Goal: Transaction & Acquisition: Purchase product/service

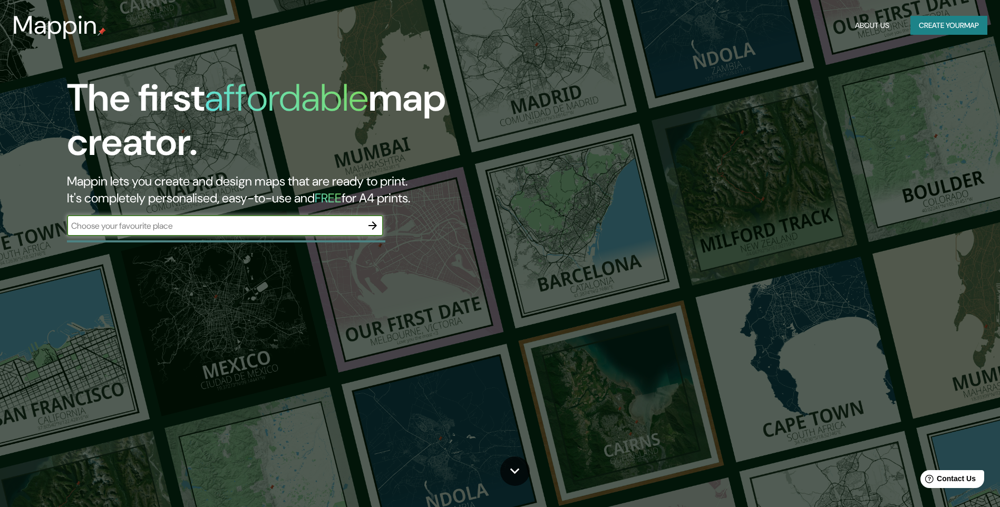
click at [237, 226] on input "text" at bounding box center [214, 226] width 295 height 12
click at [229, 209] on div "The first affordable map creator. Mappin lets you create and design maps that a…" at bounding box center [317, 161] width 600 height 171
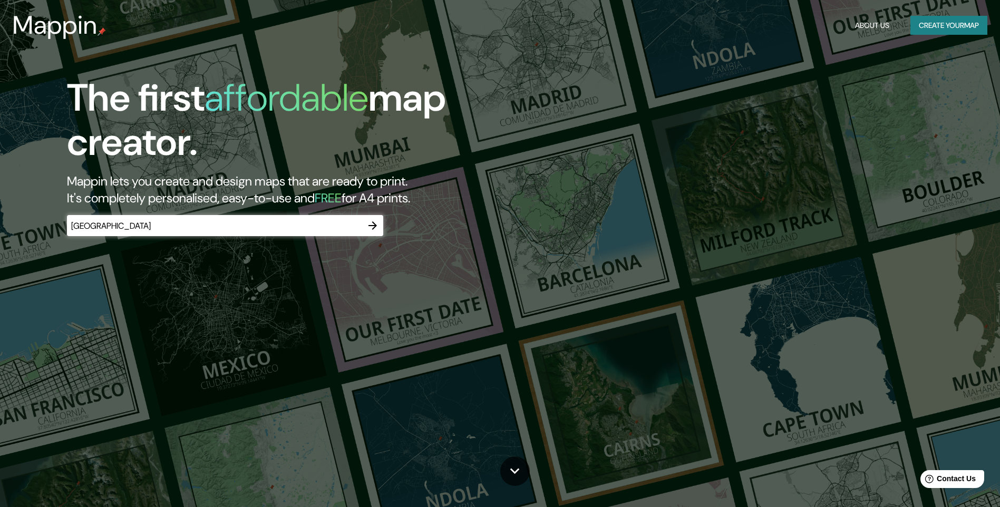
click at [229, 220] on input "[GEOGRAPHIC_DATA]" at bounding box center [214, 226] width 295 height 12
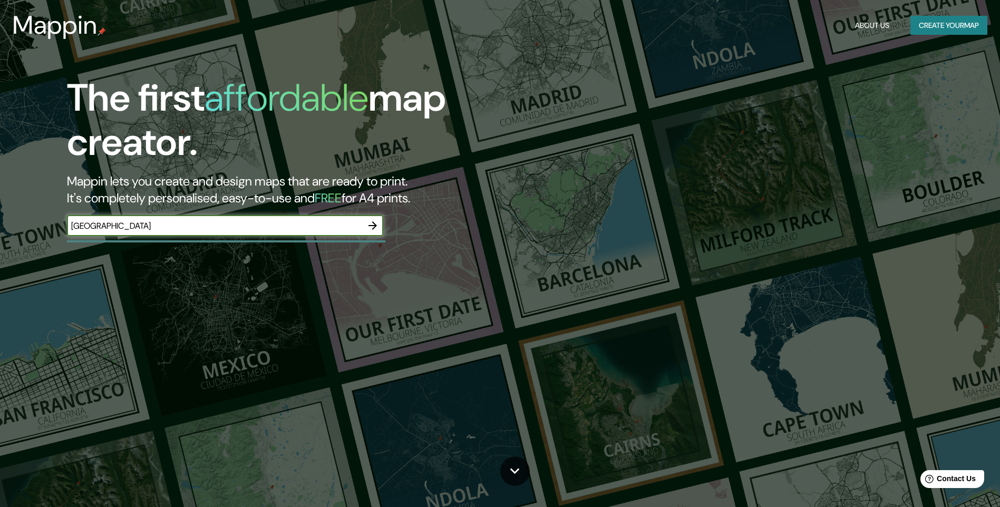
click at [229, 220] on input "[GEOGRAPHIC_DATA]" at bounding box center [214, 226] width 295 height 12
type input "d"
type input "a"
type input "[GEOGRAPHIC_DATA][PERSON_NAME][PERSON_NAME]"
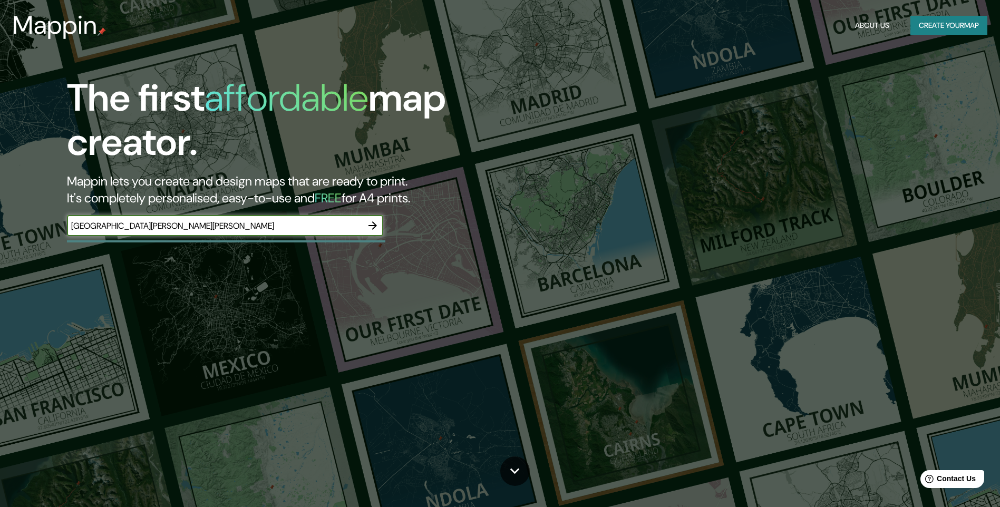
click at [374, 228] on icon "button" at bounding box center [372, 225] width 8 height 8
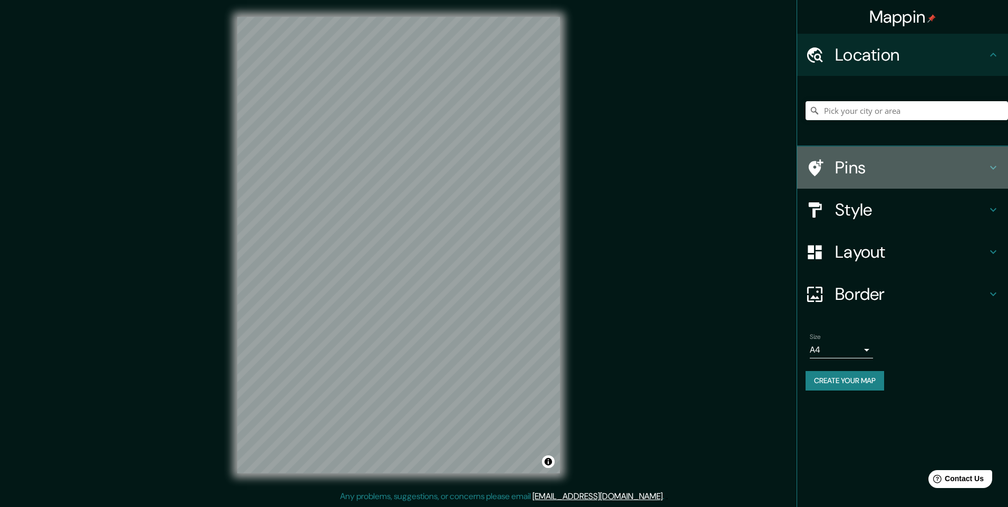
click at [857, 176] on h4 "Pins" at bounding box center [911, 167] width 152 height 21
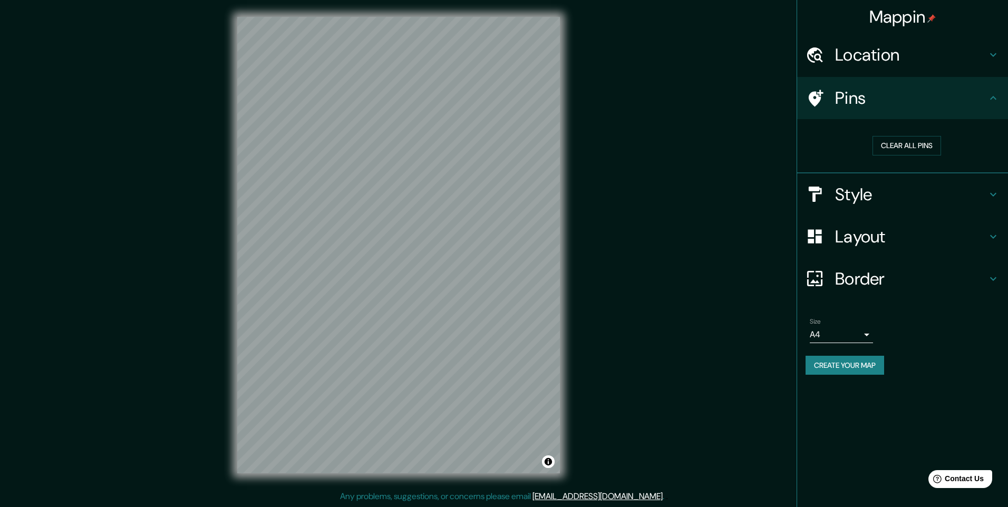
click at [870, 112] on div "Pins" at bounding box center [902, 98] width 211 height 42
click at [887, 148] on button "Clear all pins" at bounding box center [906, 146] width 69 height 20
click at [874, 203] on h4 "Style" at bounding box center [911, 194] width 152 height 21
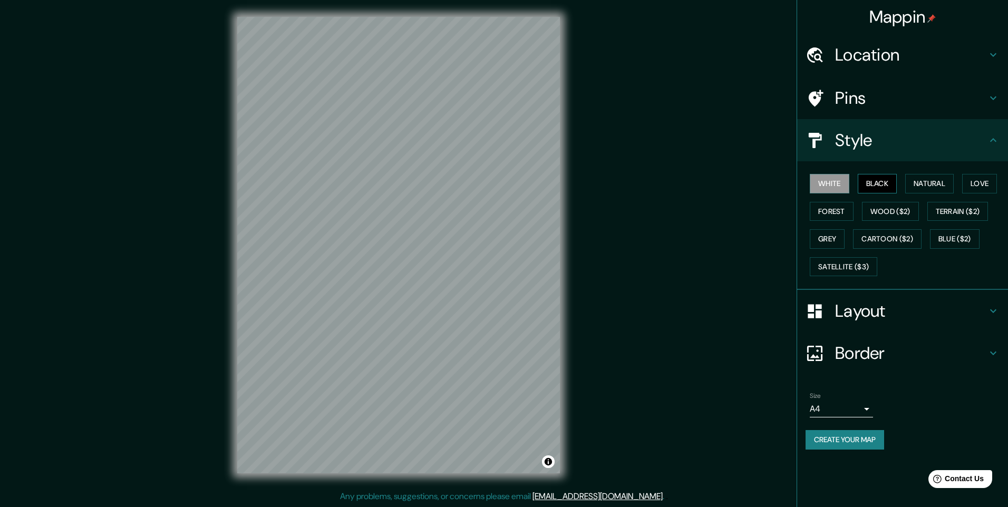
click at [882, 182] on button "Black" at bounding box center [878, 184] width 40 height 20
click at [936, 182] on button "Natural" at bounding box center [929, 184] width 48 height 20
click at [978, 187] on button "Love" at bounding box center [979, 184] width 35 height 20
click at [833, 218] on button "Forest" at bounding box center [832, 212] width 44 height 20
click at [882, 213] on button "Wood ($2)" at bounding box center [890, 212] width 57 height 20
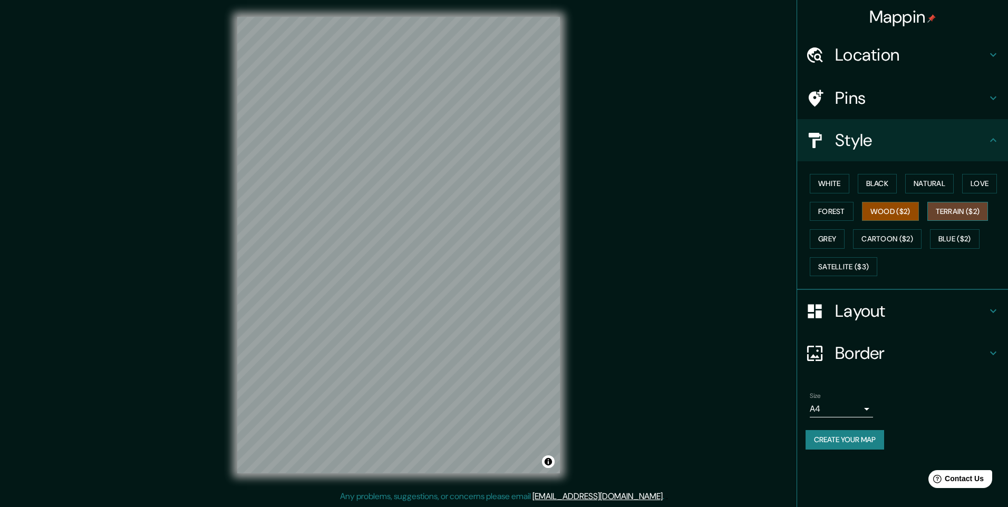
click at [974, 213] on button "Terrain ($2)" at bounding box center [957, 212] width 61 height 20
click at [832, 242] on button "Grey" at bounding box center [827, 239] width 35 height 20
click at [878, 212] on button "Wood ($2)" at bounding box center [890, 212] width 57 height 20
click at [833, 240] on button "Grey" at bounding box center [827, 239] width 35 height 20
click at [838, 194] on div "White Black Natural Love Forest Wood ($2) Terrain ($2) Grey Cartoon ($2) Blue (…" at bounding box center [907, 225] width 202 height 111
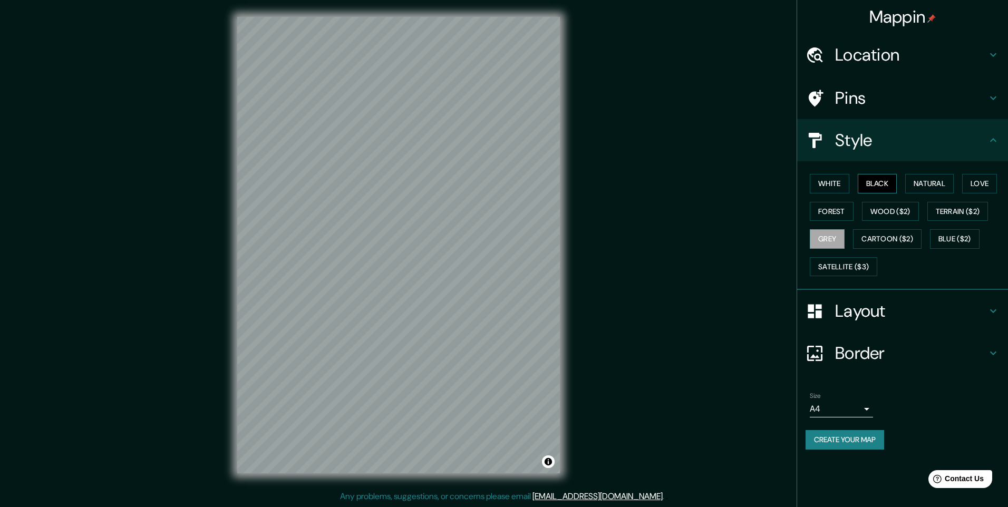
click at [872, 185] on button "Black" at bounding box center [878, 184] width 40 height 20
click at [832, 185] on button "White" at bounding box center [830, 184] width 40 height 20
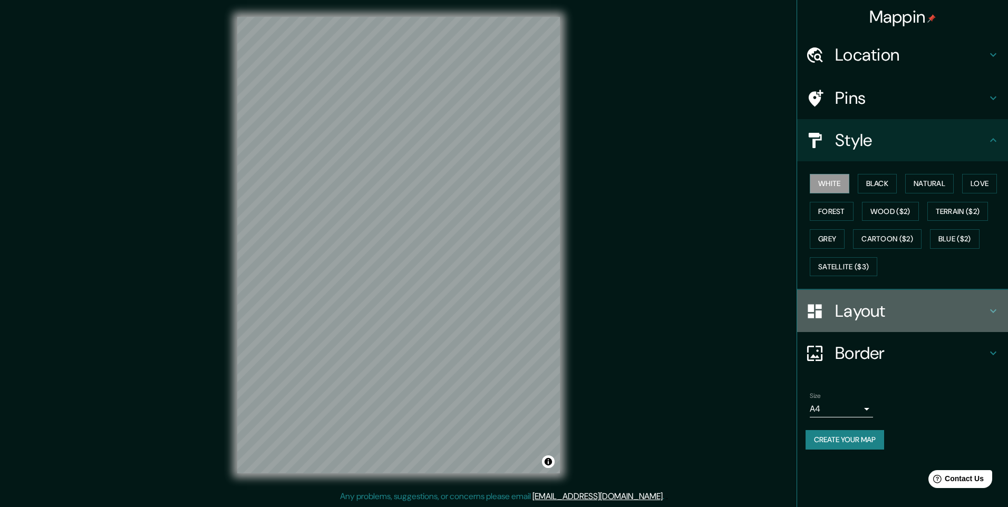
click at [858, 305] on h4 "Layout" at bounding box center [911, 310] width 152 height 21
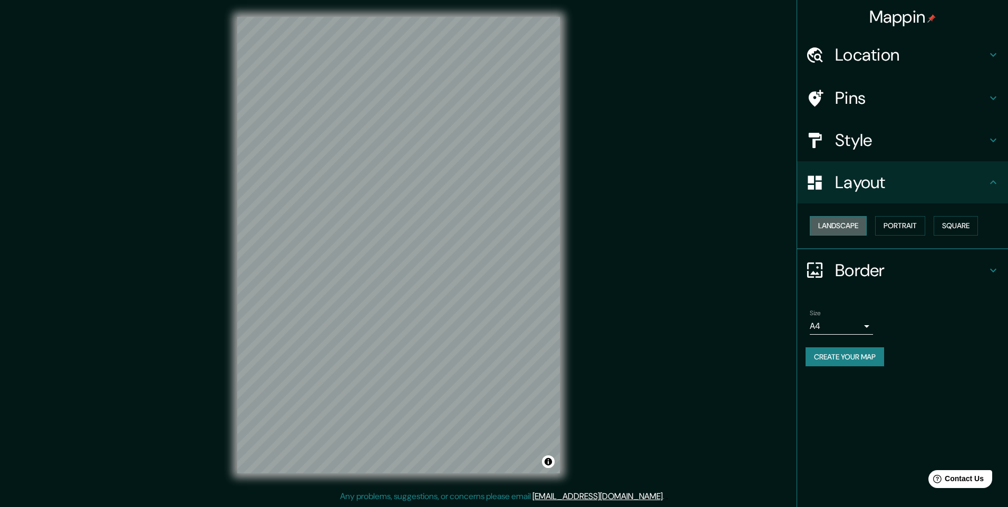
click at [849, 225] on button "Landscape" at bounding box center [838, 226] width 57 height 20
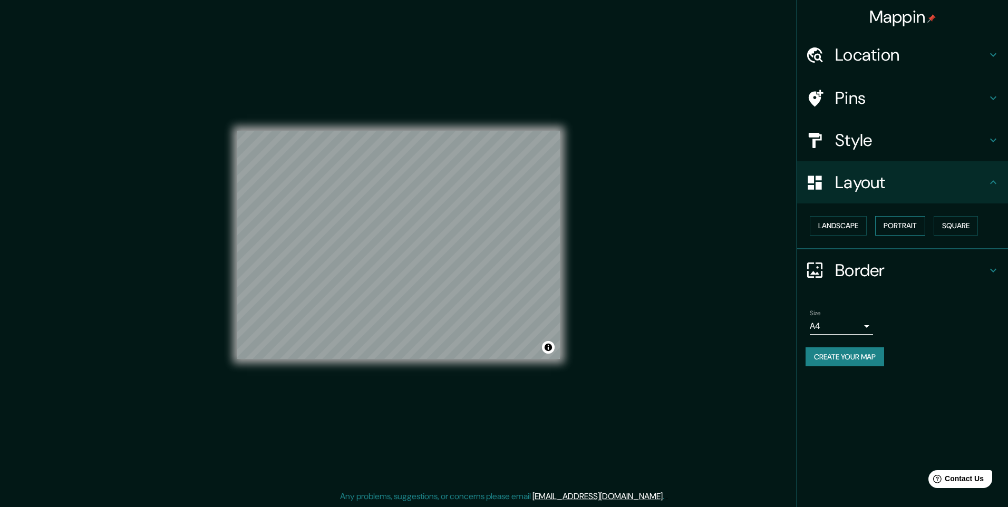
click at [902, 224] on button "Portrait" at bounding box center [900, 226] width 50 height 20
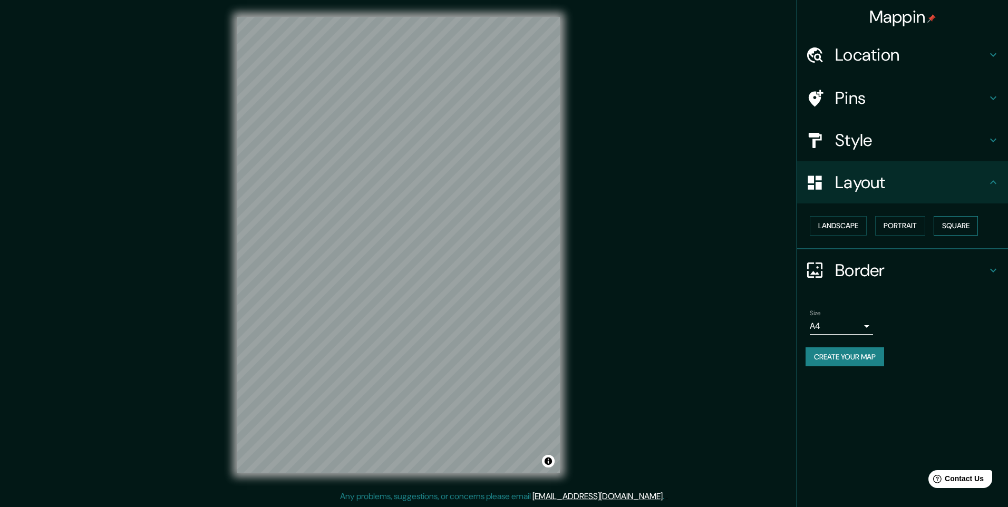
click at [947, 224] on button "Square" at bounding box center [956, 226] width 44 height 20
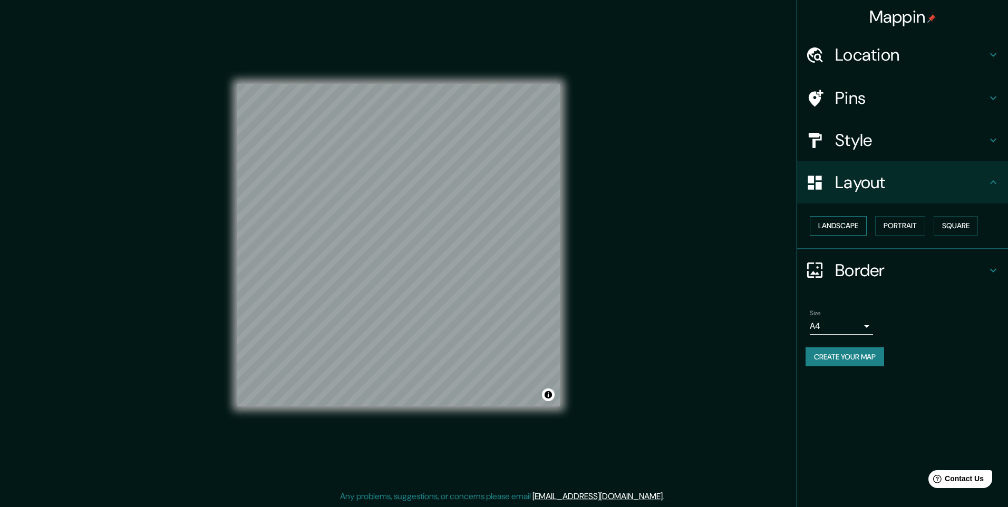
click at [858, 226] on button "Landscape" at bounding box center [838, 226] width 57 height 20
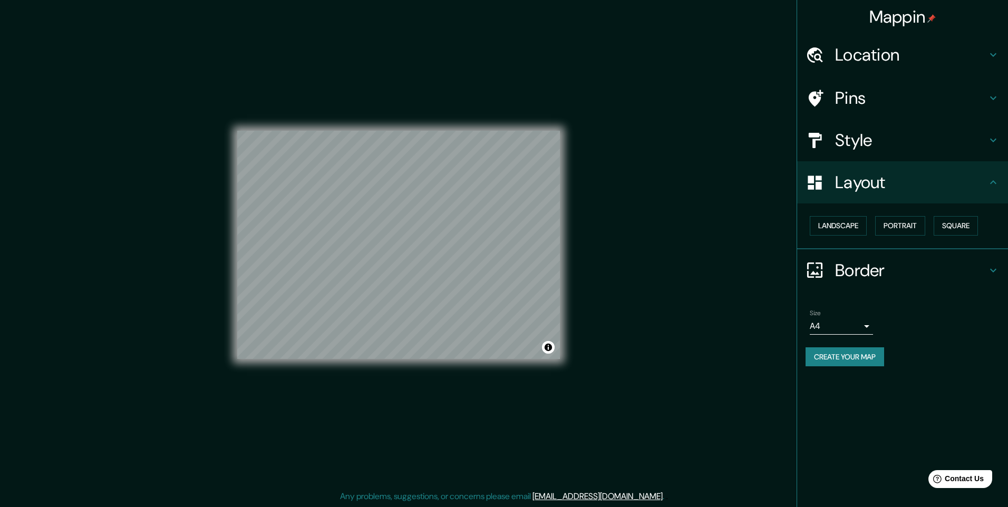
click at [856, 275] on h4 "Border" at bounding box center [911, 270] width 152 height 21
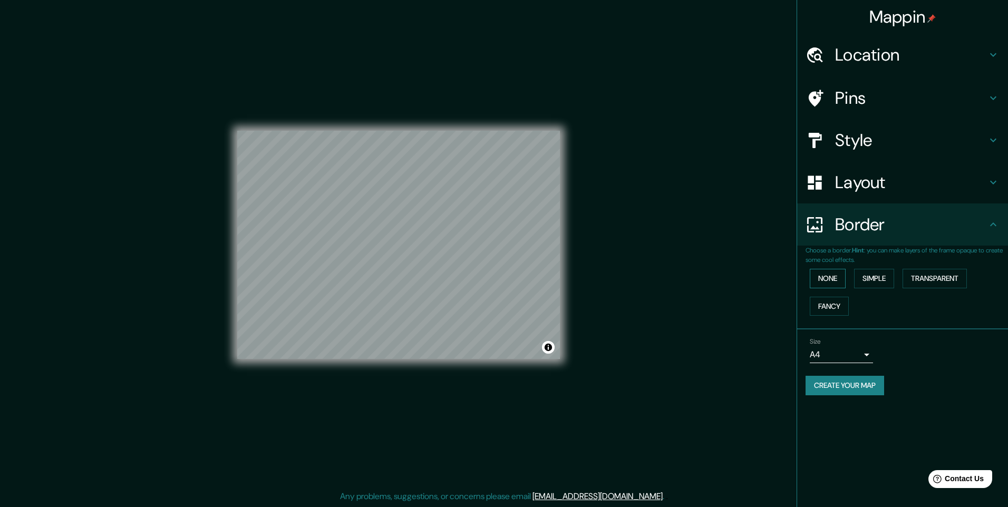
click at [841, 281] on button "None" at bounding box center [828, 279] width 36 height 20
click at [875, 279] on button "Simple" at bounding box center [874, 279] width 40 height 20
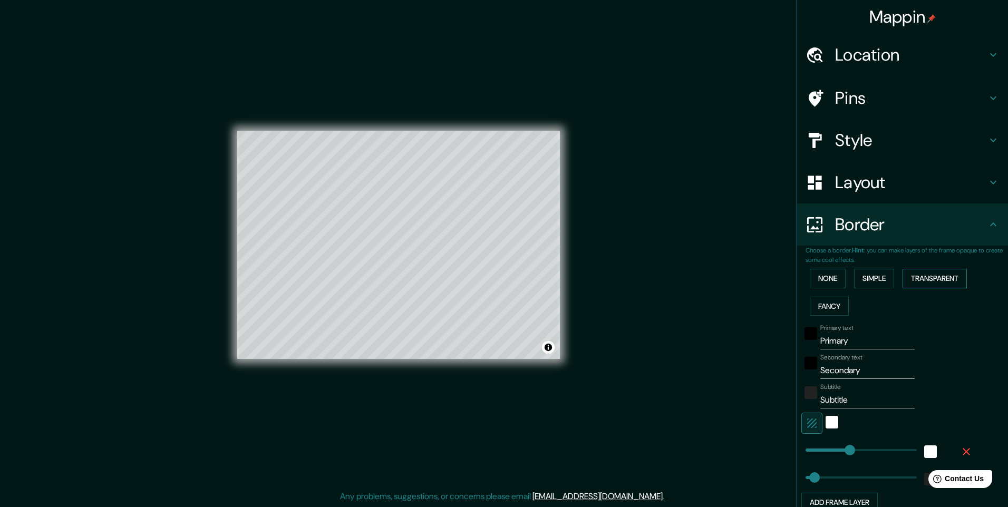
click at [936, 274] on button "Transparent" at bounding box center [934, 279] width 64 height 20
click at [826, 309] on button "Fancy" at bounding box center [829, 307] width 39 height 20
click at [828, 271] on button "None" at bounding box center [828, 279] width 36 height 20
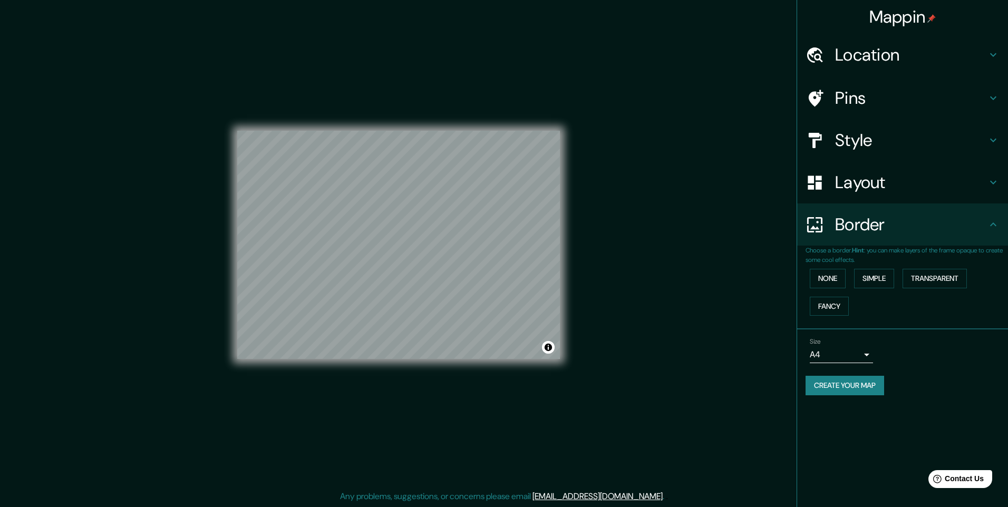
click at [845, 222] on h4 "Border" at bounding box center [911, 224] width 152 height 21
click at [851, 357] on body "Mappin Location Pins Style Layout Border Choose a border. Hint : you can make l…" at bounding box center [504, 253] width 1008 height 507
click at [836, 388] on li "A3" at bounding box center [841, 395] width 63 height 19
type input "a4"
click at [829, 282] on button "None" at bounding box center [828, 279] width 36 height 20
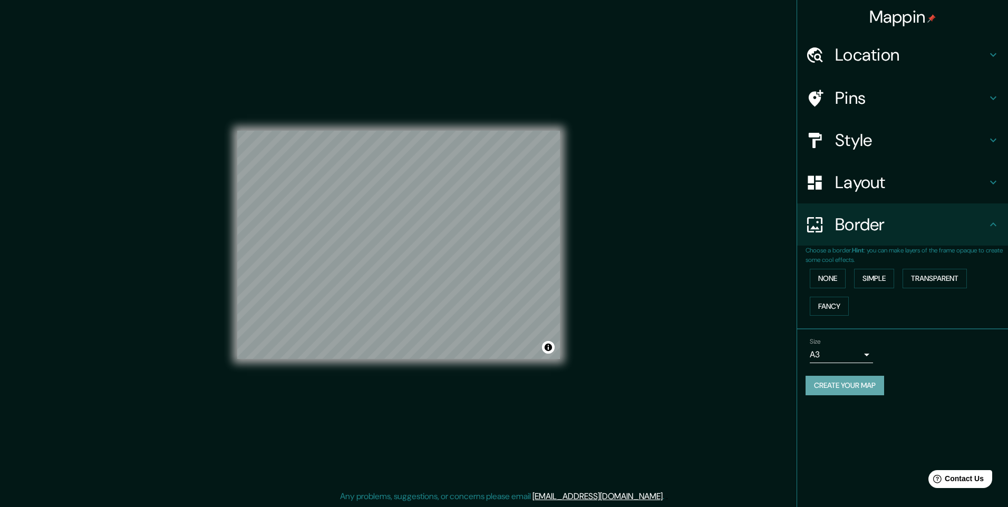
click at [823, 380] on button "Create your map" at bounding box center [845, 386] width 79 height 20
click at [868, 63] on h4 "Location" at bounding box center [911, 54] width 152 height 21
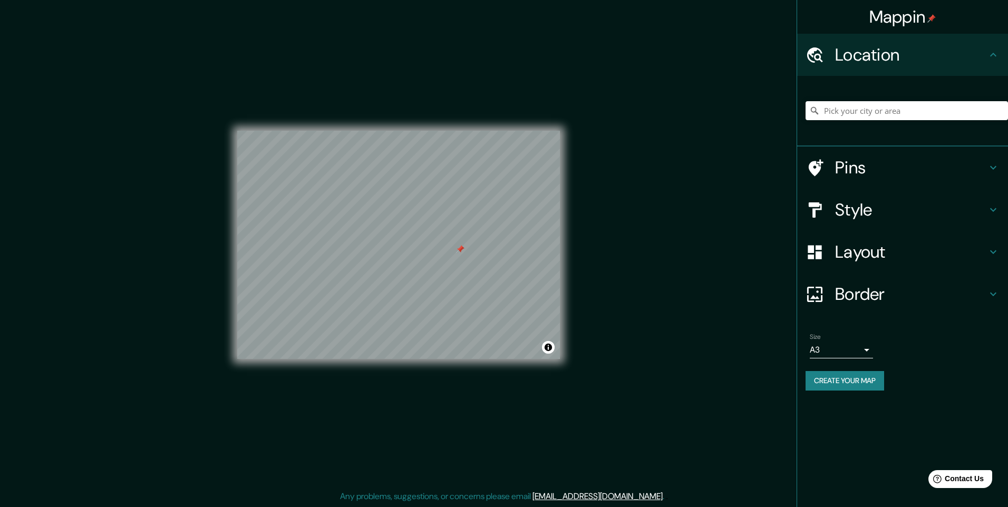
click at [867, 59] on h4 "Location" at bounding box center [911, 54] width 152 height 21
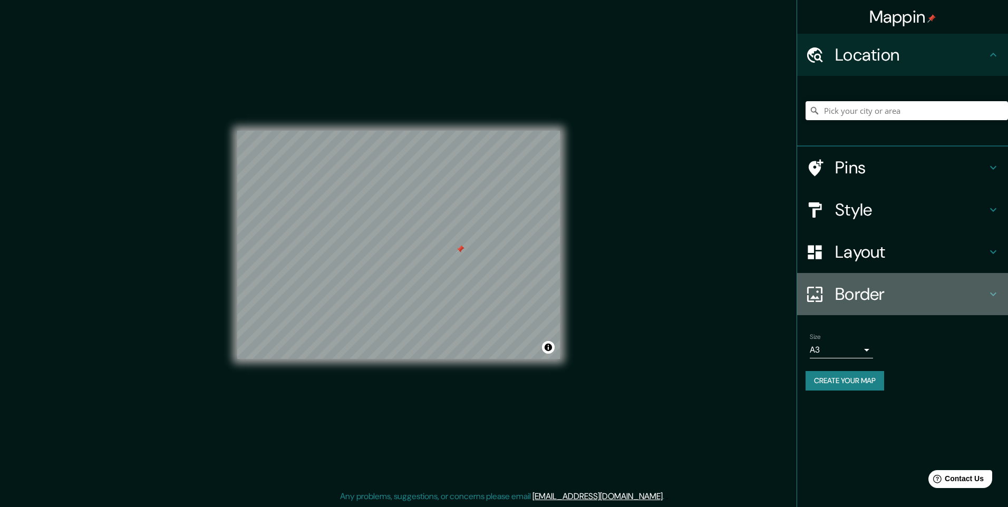
click at [852, 299] on h4 "Border" at bounding box center [911, 294] width 152 height 21
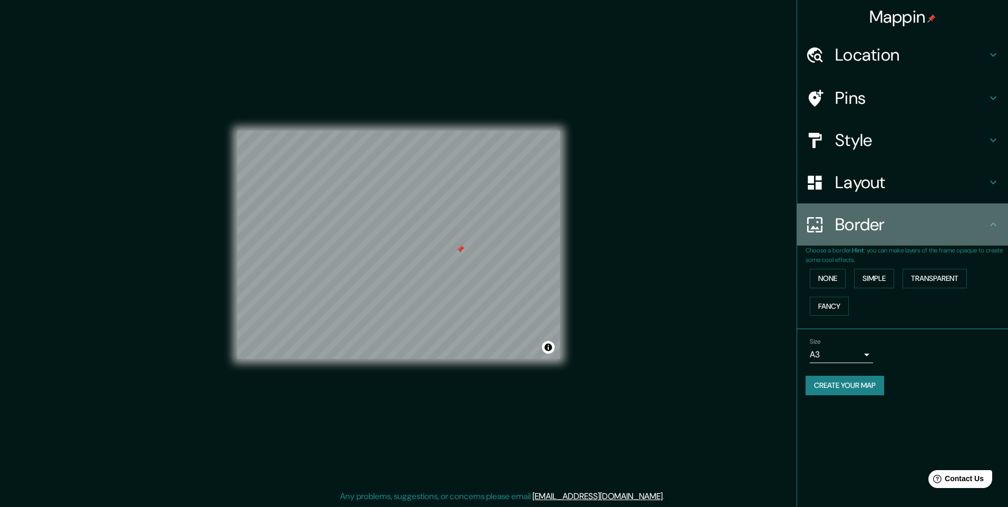
click at [834, 231] on div at bounding box center [821, 225] width 30 height 18
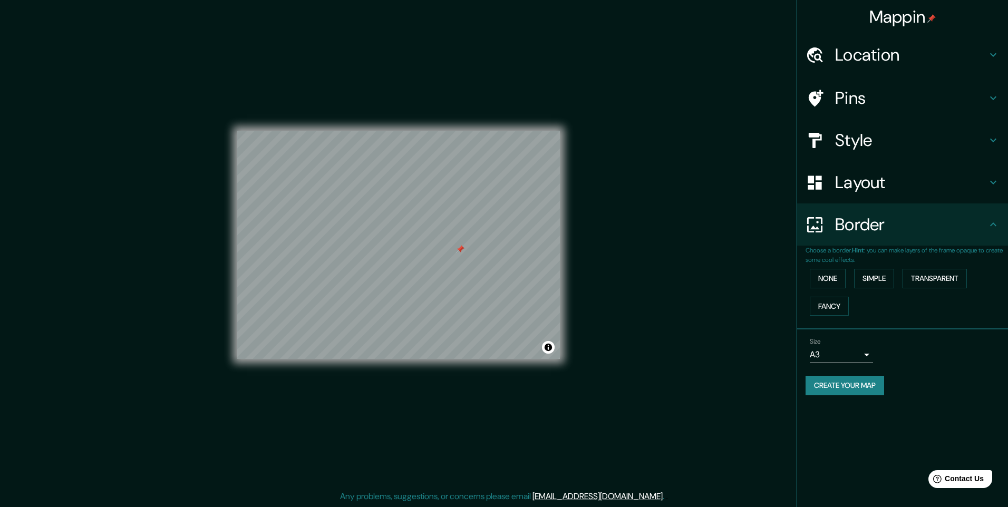
click at [931, 355] on div "Size A3 a4" at bounding box center [903, 351] width 194 height 34
click at [832, 51] on div at bounding box center [821, 55] width 30 height 18
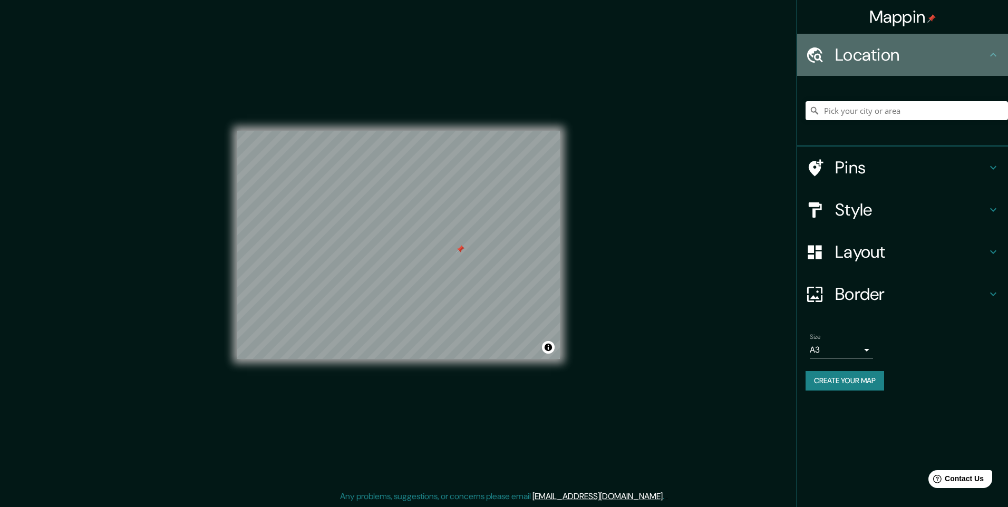
click at [833, 51] on div at bounding box center [821, 55] width 30 height 18
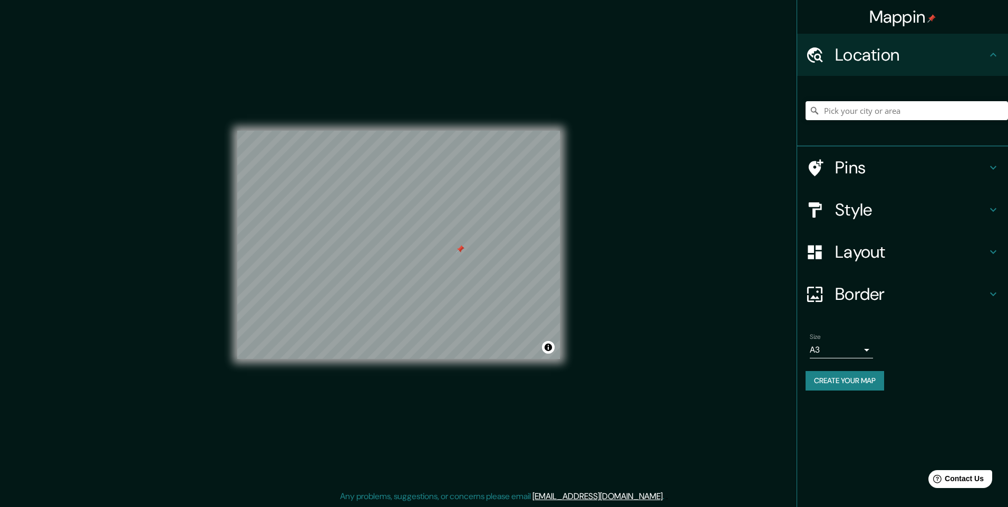
click at [827, 395] on div "Size A3 a4 Create your map" at bounding box center [903, 364] width 194 height 70
click at [827, 389] on button "Create your map" at bounding box center [845, 381] width 79 height 20
click at [886, 157] on div "Pins" at bounding box center [902, 168] width 211 height 42
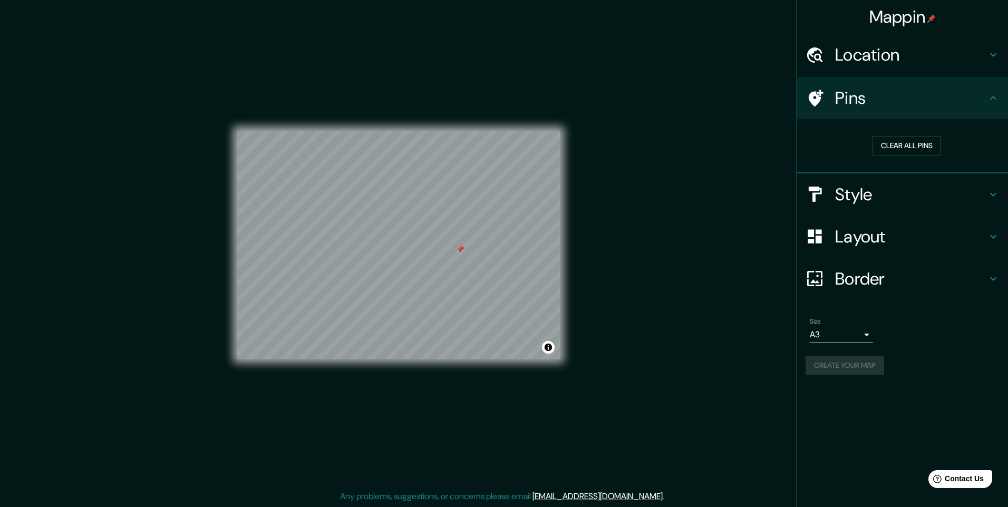
click at [890, 135] on div "Clear all pins" at bounding box center [907, 146] width 202 height 36
click at [890, 143] on button "Clear all pins" at bounding box center [906, 146] width 69 height 20
click at [847, 366] on div "Create your map" at bounding box center [903, 366] width 194 height 20
click at [634, 377] on div "Mappin Location Pins Clear all pins Style Layout Border Choose a border. Hint :…" at bounding box center [504, 253] width 1008 height 507
click at [881, 148] on button "Clear all pins" at bounding box center [906, 146] width 69 height 20
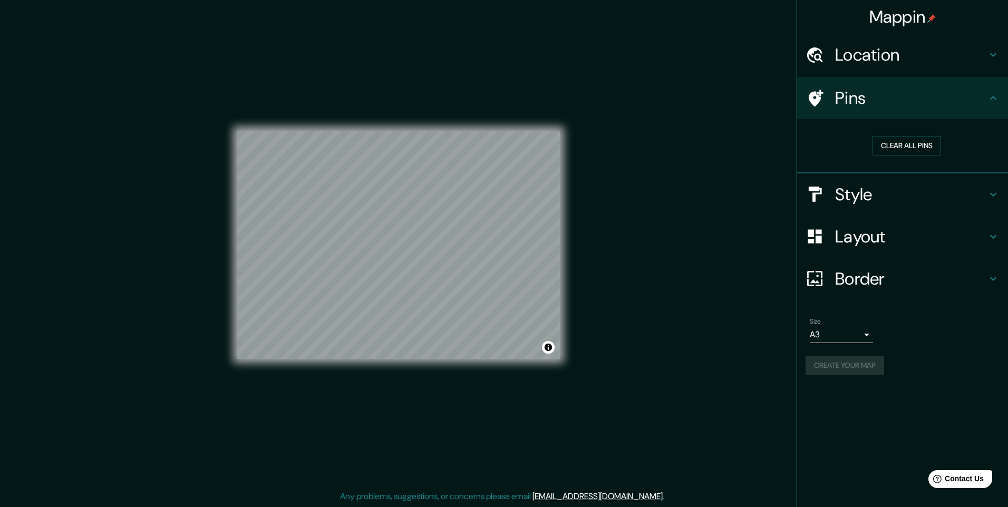
click at [908, 331] on div "Size A3 a4" at bounding box center [903, 331] width 194 height 34
click at [897, 20] on h4 "Mappin" at bounding box center [902, 16] width 67 height 21
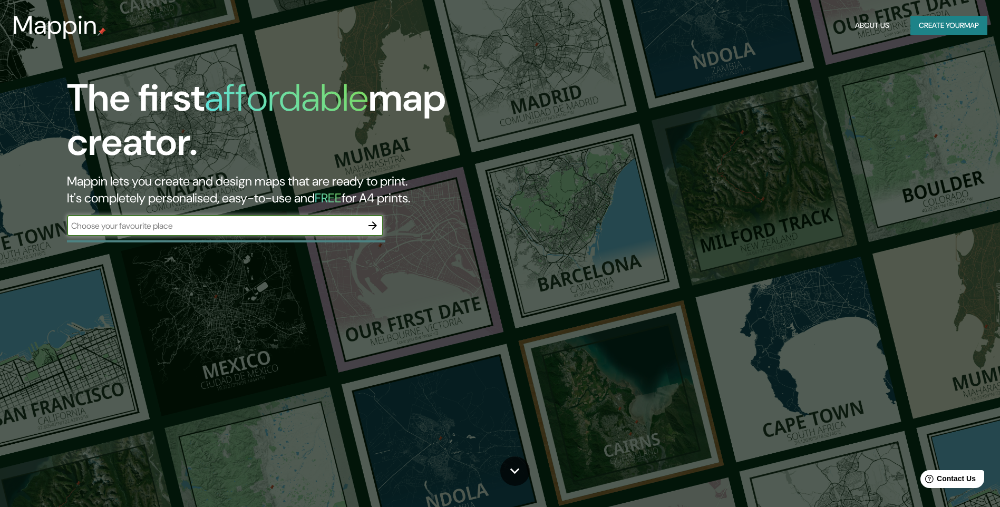
click at [950, 22] on button "Create your map" at bounding box center [948, 26] width 77 height 20
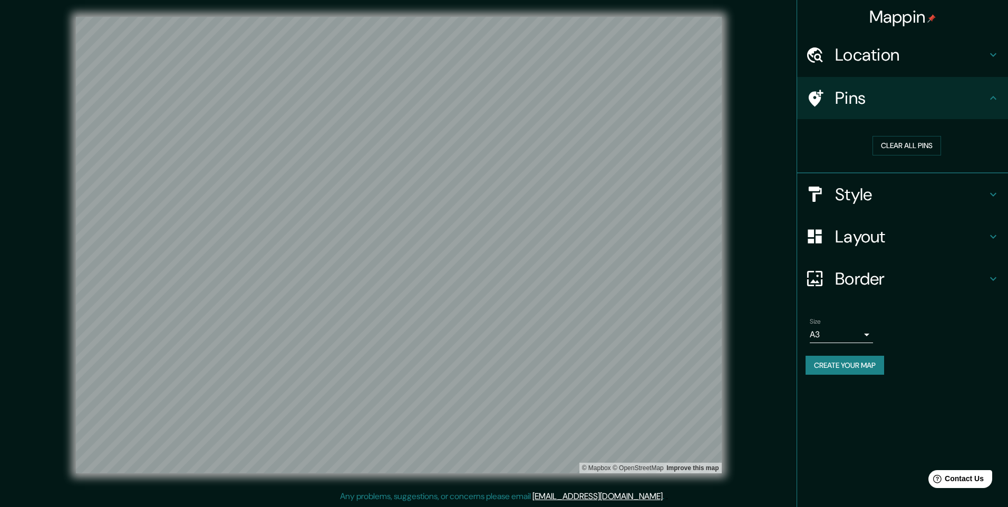
click at [848, 363] on button "Create your map" at bounding box center [845, 366] width 79 height 20
click at [895, 417] on div "Mappin Location Pins Clear all pins Style Layout Border Choose a border. Hint :…" at bounding box center [902, 253] width 211 height 507
click at [863, 267] on div "Border" at bounding box center [902, 279] width 211 height 42
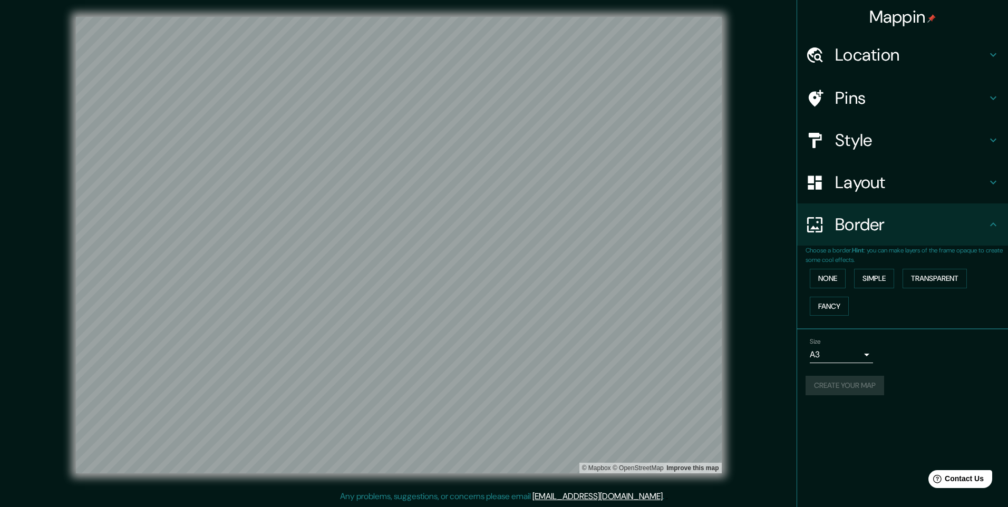
click at [863, 232] on h4 "Border" at bounding box center [911, 224] width 152 height 21
click at [866, 280] on button "Simple" at bounding box center [874, 279] width 40 height 20
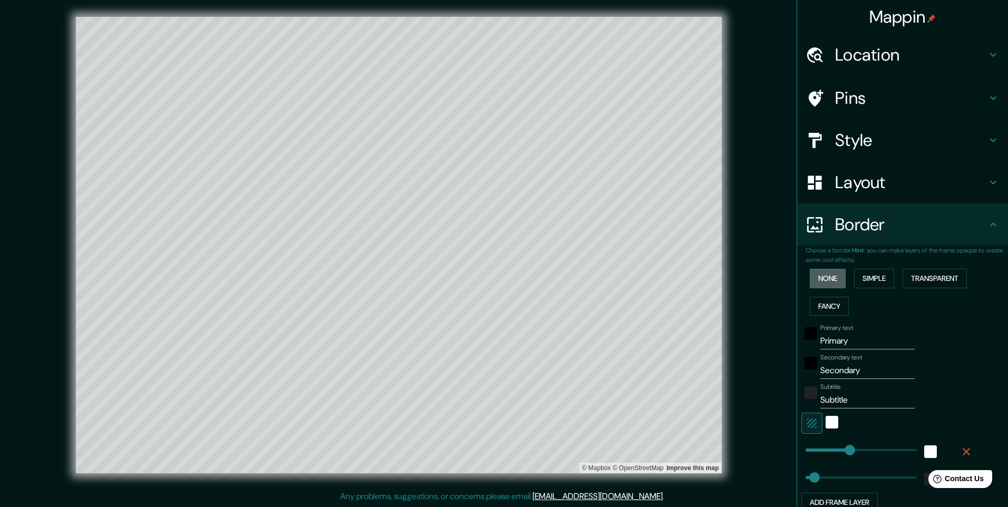
click at [831, 278] on button "None" at bounding box center [828, 279] width 36 height 20
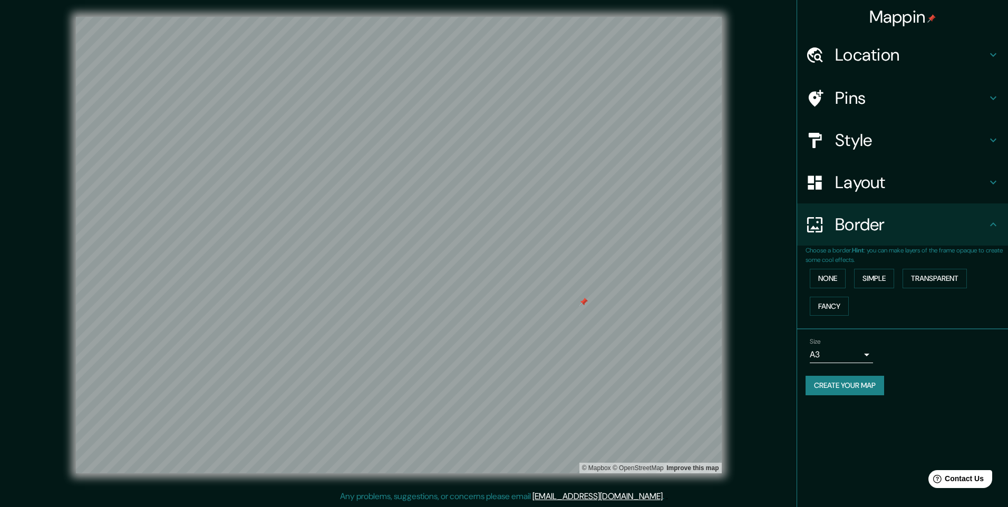
click at [832, 96] on div at bounding box center [821, 98] width 30 height 18
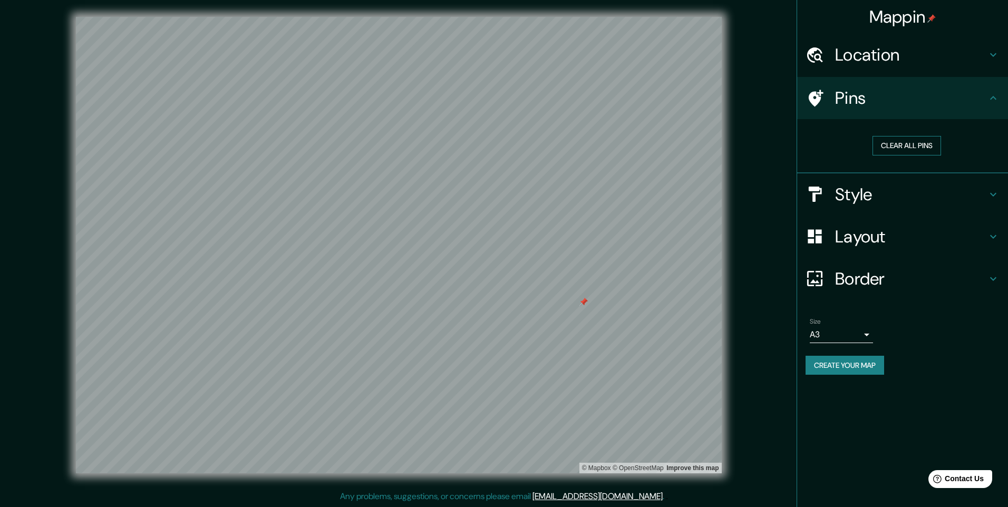
click at [879, 140] on button "Clear all pins" at bounding box center [906, 146] width 69 height 20
click at [864, 53] on h4 "Location" at bounding box center [911, 54] width 152 height 21
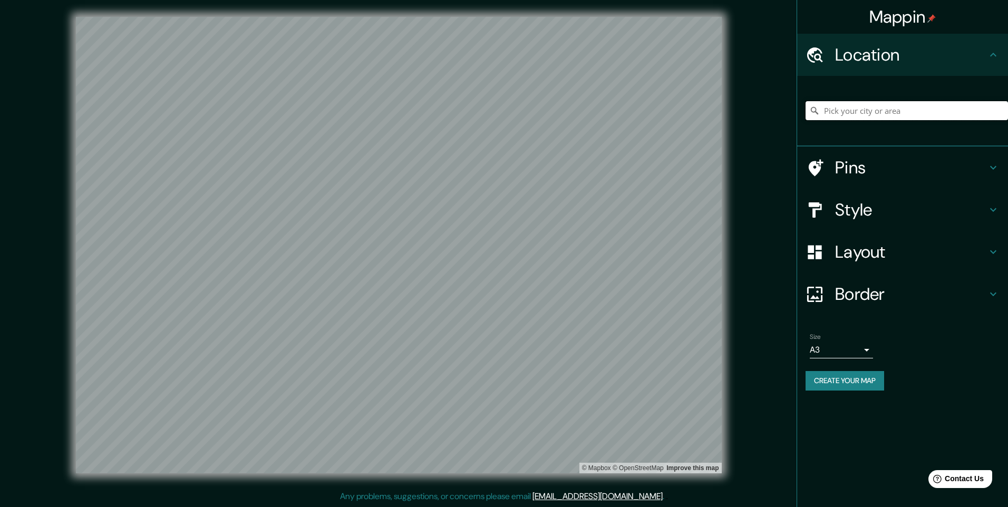
click at [856, 118] on input "Pick your city or area" at bounding box center [907, 110] width 202 height 19
type input "s"
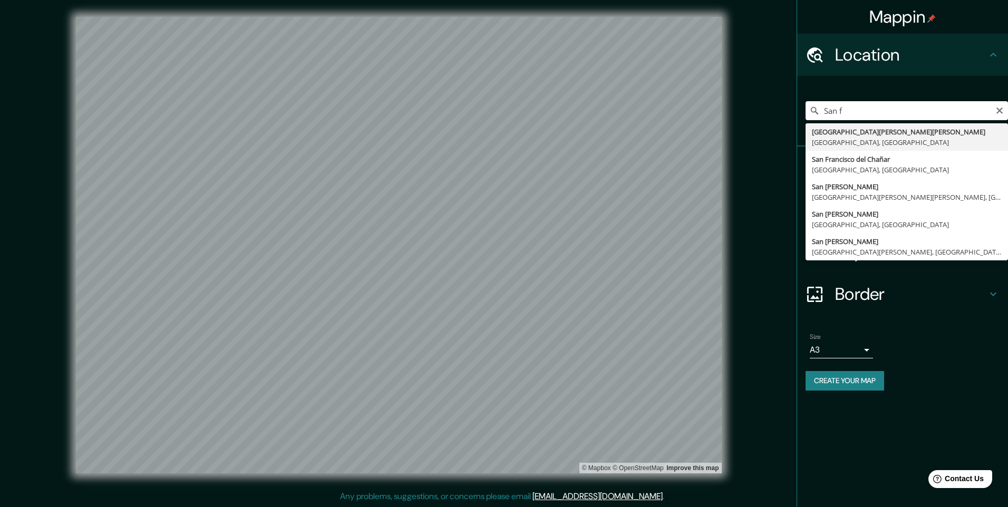
type input "[GEOGRAPHIC_DATA][PERSON_NAME][PERSON_NAME], [GEOGRAPHIC_DATA], [GEOGRAPHIC_DAT…"
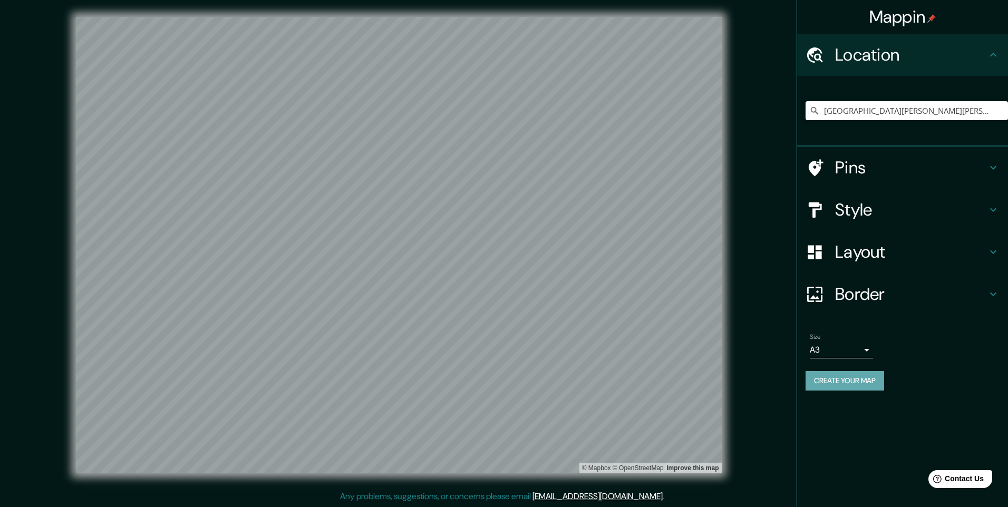
click at [860, 380] on button "Create your map" at bounding box center [845, 381] width 79 height 20
click at [847, 358] on body "Mappin Location [GEOGRAPHIC_DATA][PERSON_NAME][PERSON_NAME], [GEOGRAPHIC_DATA],…" at bounding box center [504, 253] width 1008 height 507
click at [848, 354] on div at bounding box center [504, 253] width 1008 height 507
click at [986, 53] on h4 "Location" at bounding box center [911, 54] width 152 height 21
click at [877, 286] on h4 "Border" at bounding box center [911, 294] width 152 height 21
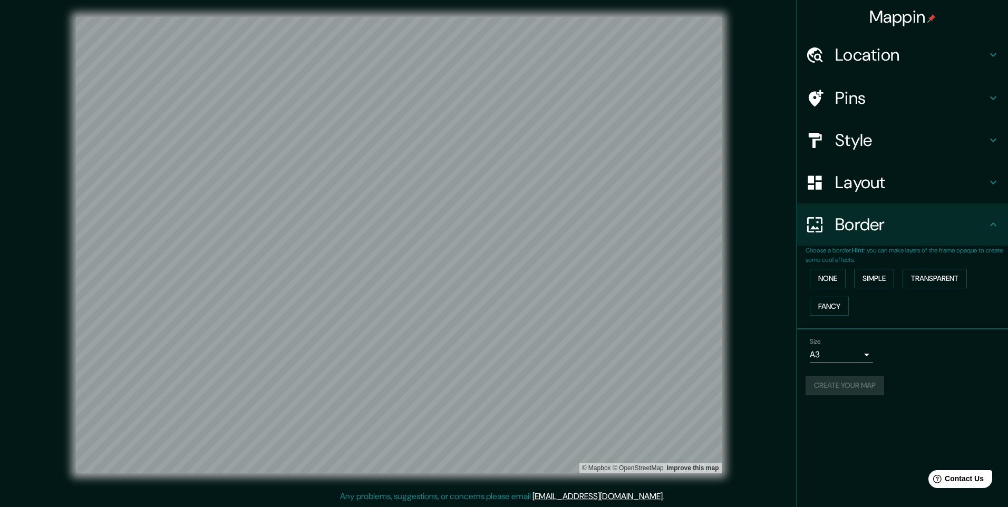
click at [872, 220] on h4 "Border" at bounding box center [911, 224] width 152 height 21
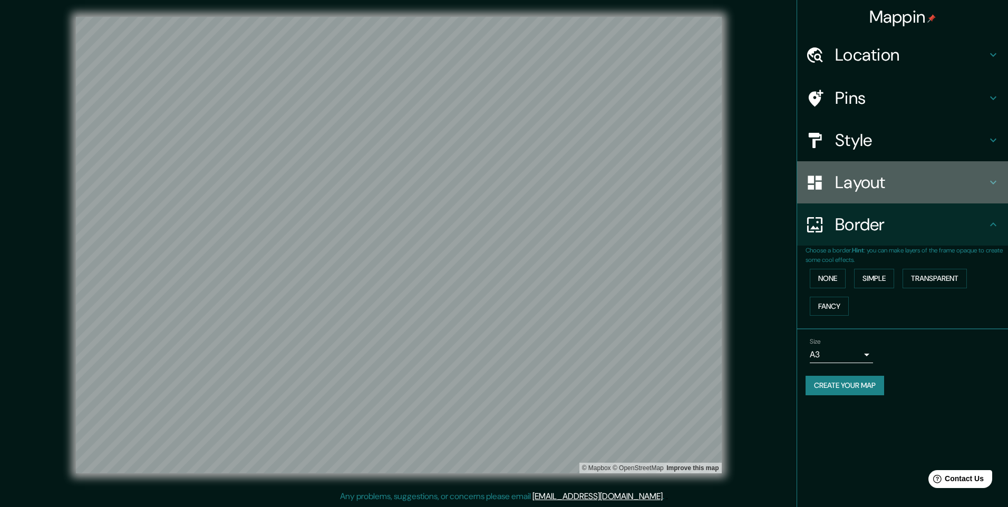
click at [851, 190] on h4 "Layout" at bounding box center [911, 182] width 152 height 21
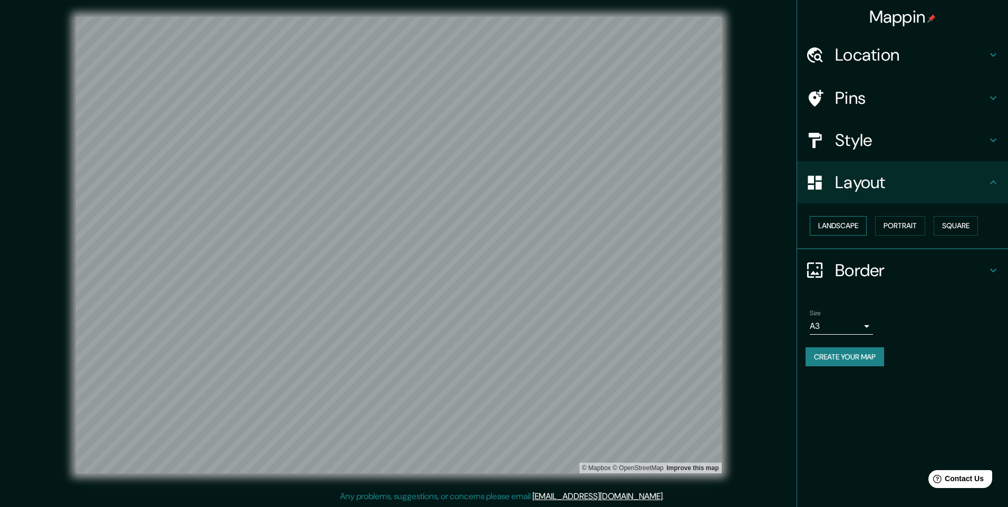
click at [849, 218] on button "Landscape" at bounding box center [838, 226] width 57 height 20
click at [906, 223] on button "Portrait" at bounding box center [900, 226] width 50 height 20
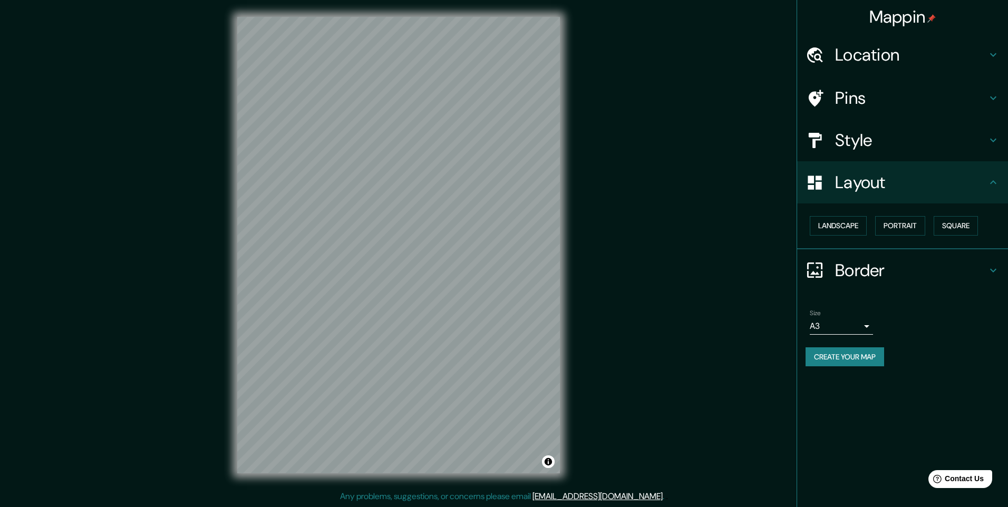
click at [849, 236] on div "Landscape [GEOGRAPHIC_DATA]" at bounding box center [907, 226] width 202 height 28
click at [849, 228] on button "Landscape" at bounding box center [838, 226] width 57 height 20
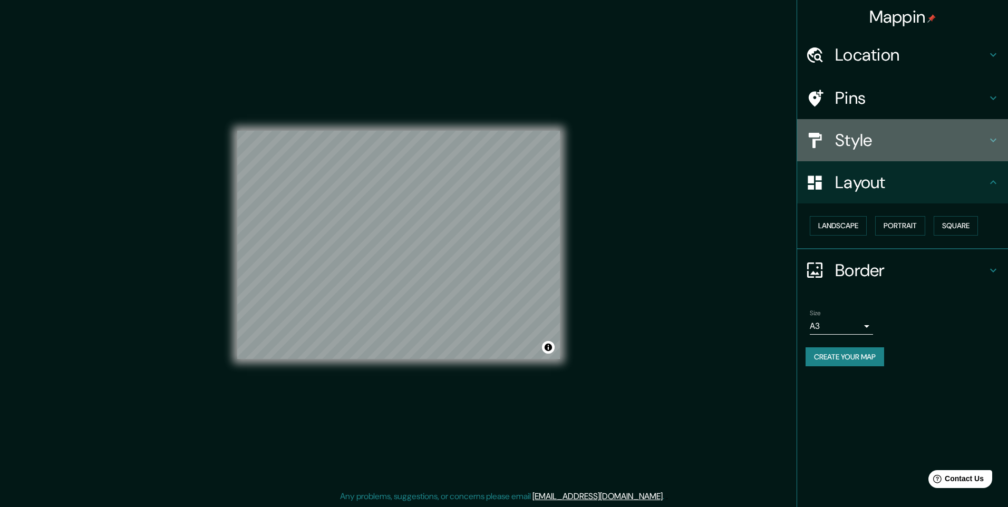
click at [867, 151] on h4 "Style" at bounding box center [911, 140] width 152 height 21
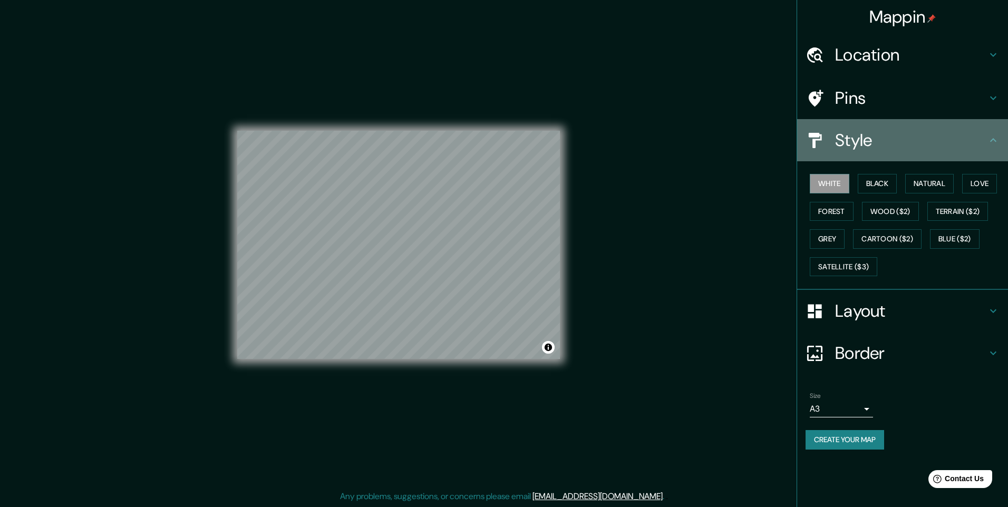
click at [868, 137] on h4 "Style" at bounding box center [911, 140] width 152 height 21
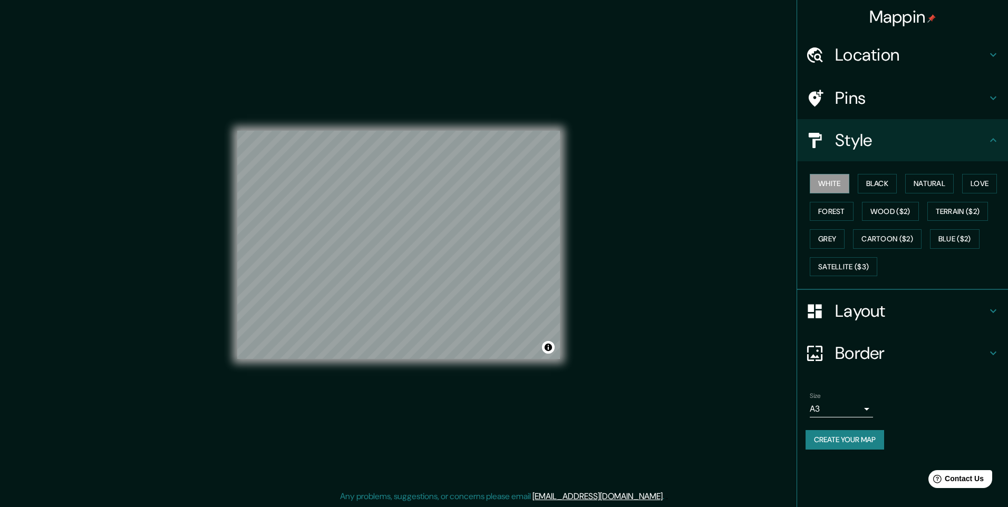
click at [983, 138] on h4 "Style" at bounding box center [911, 140] width 152 height 21
click at [857, 295] on div "Layout" at bounding box center [902, 311] width 211 height 42
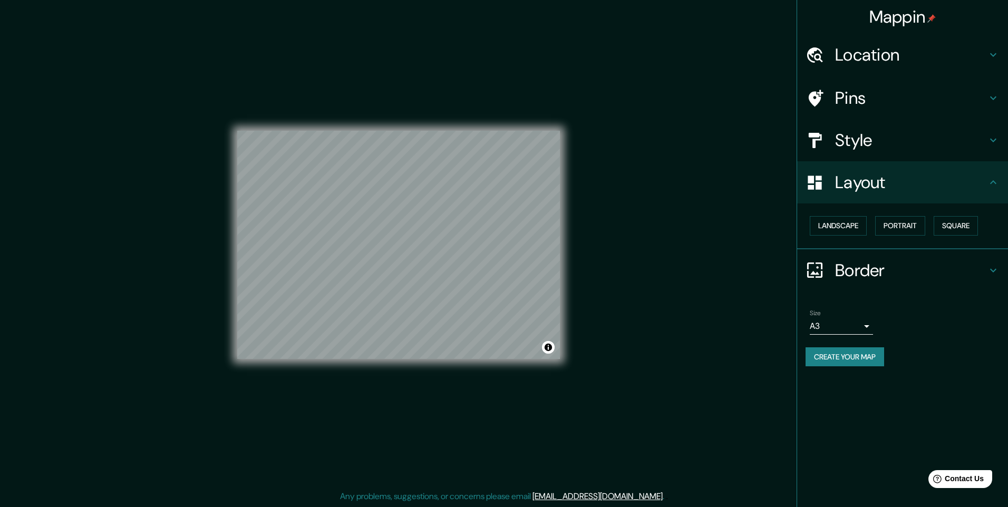
click at [855, 273] on h4 "Border" at bounding box center [911, 270] width 152 height 21
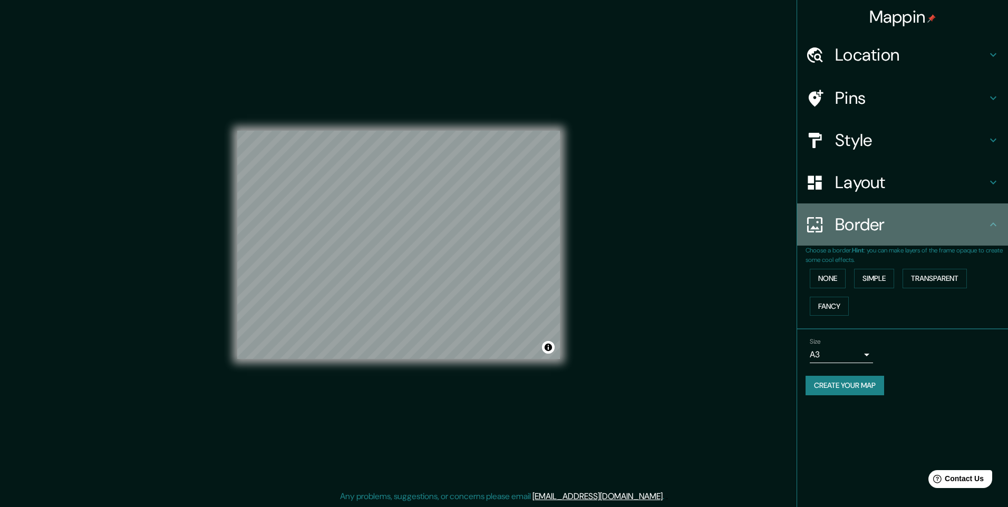
click at [860, 239] on div "Border" at bounding box center [902, 224] width 211 height 42
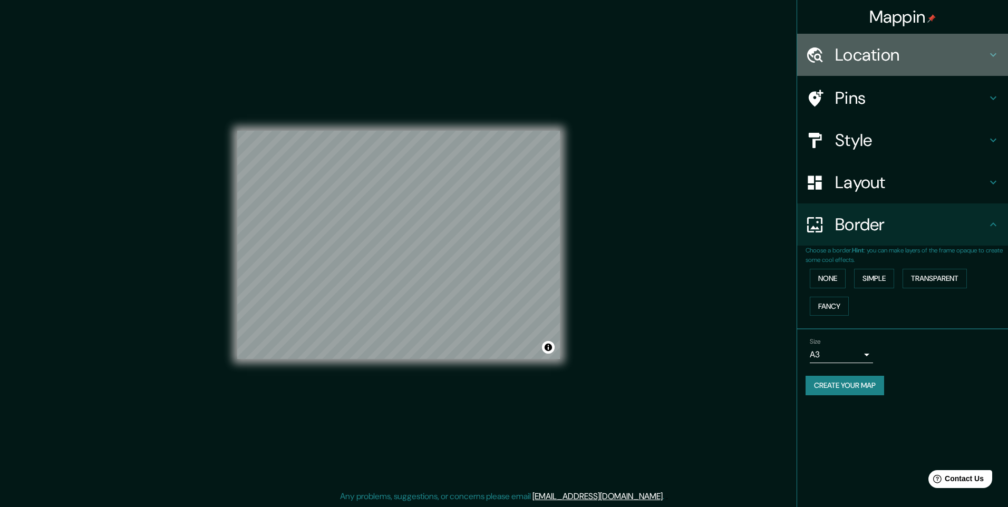
click at [851, 75] on div "Location" at bounding box center [902, 55] width 211 height 42
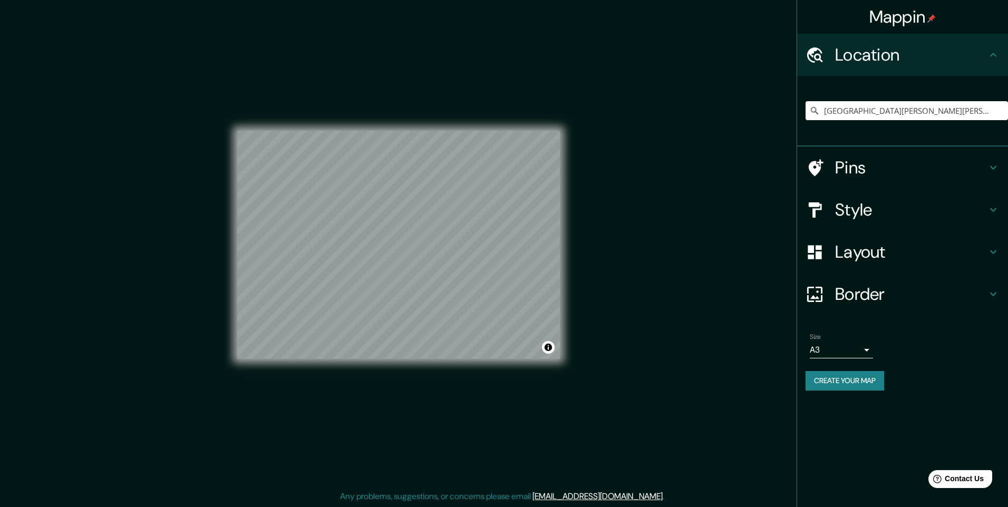
click at [870, 202] on h4 "Style" at bounding box center [911, 209] width 152 height 21
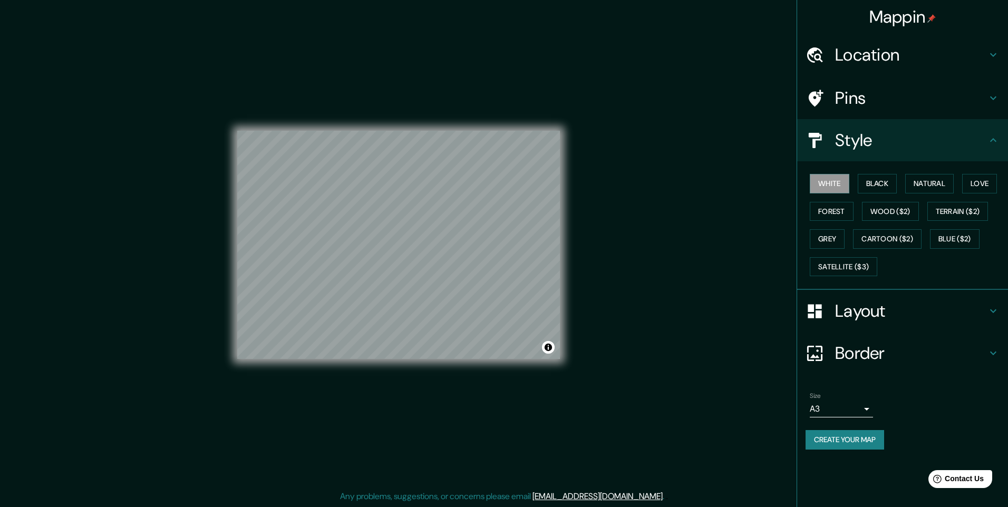
click at [855, 345] on h4 "Border" at bounding box center [911, 353] width 152 height 21
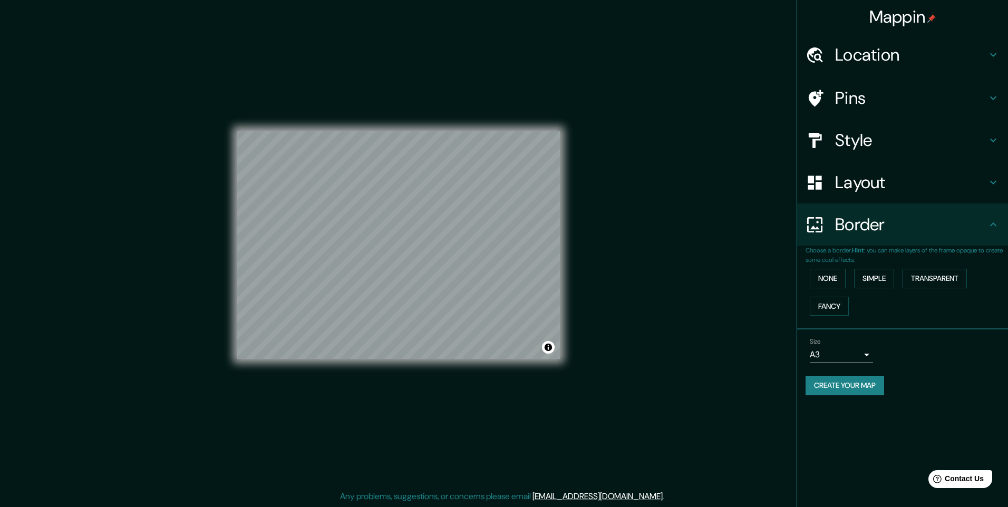
click at [873, 267] on div "None Simple Transparent Fancy" at bounding box center [907, 292] width 202 height 55
click at [869, 276] on button "Simple" at bounding box center [874, 279] width 40 height 20
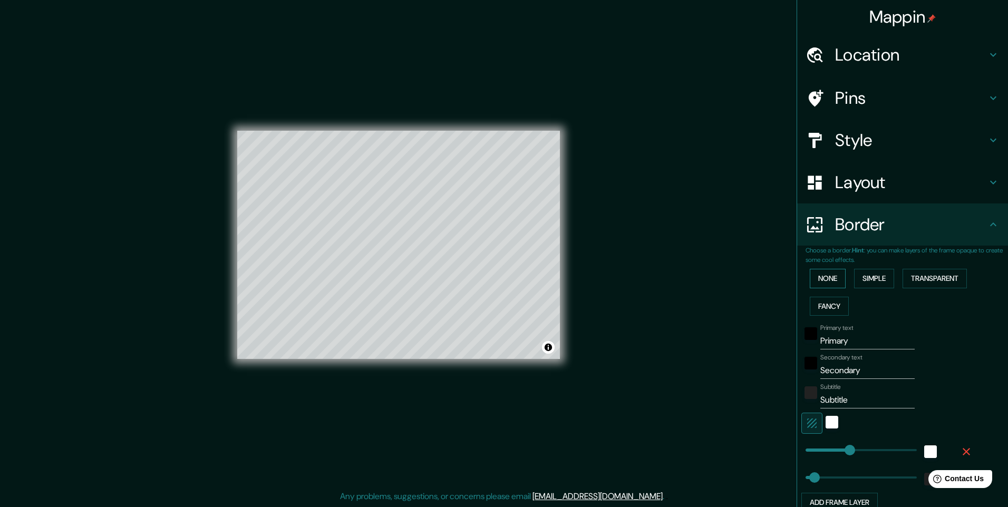
click at [830, 275] on button "None" at bounding box center [828, 279] width 36 height 20
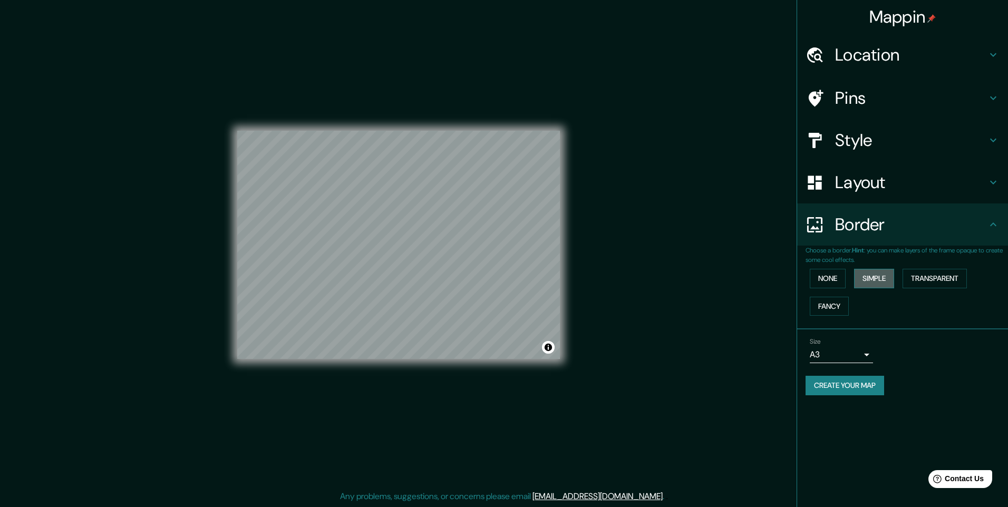
click at [879, 275] on button "Simple" at bounding box center [874, 279] width 40 height 20
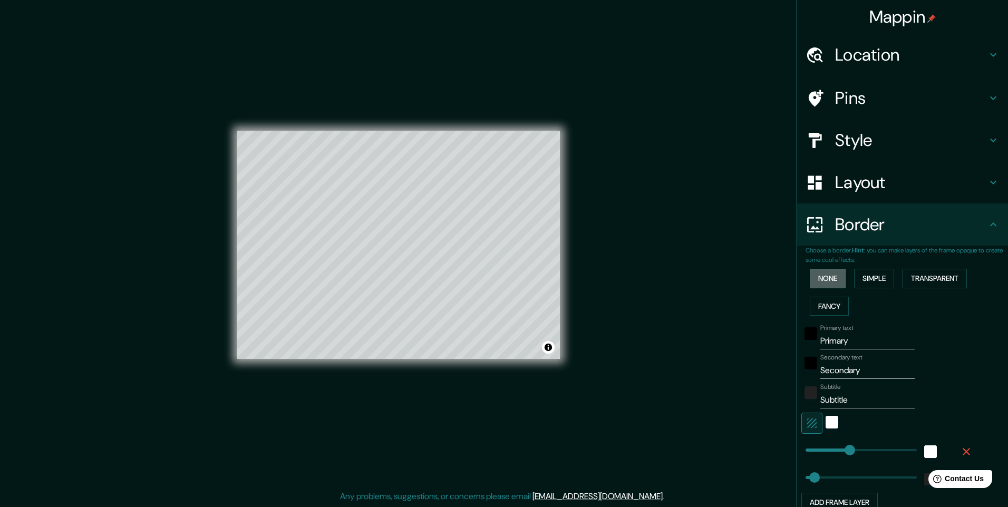
click at [820, 283] on button "None" at bounding box center [828, 279] width 36 height 20
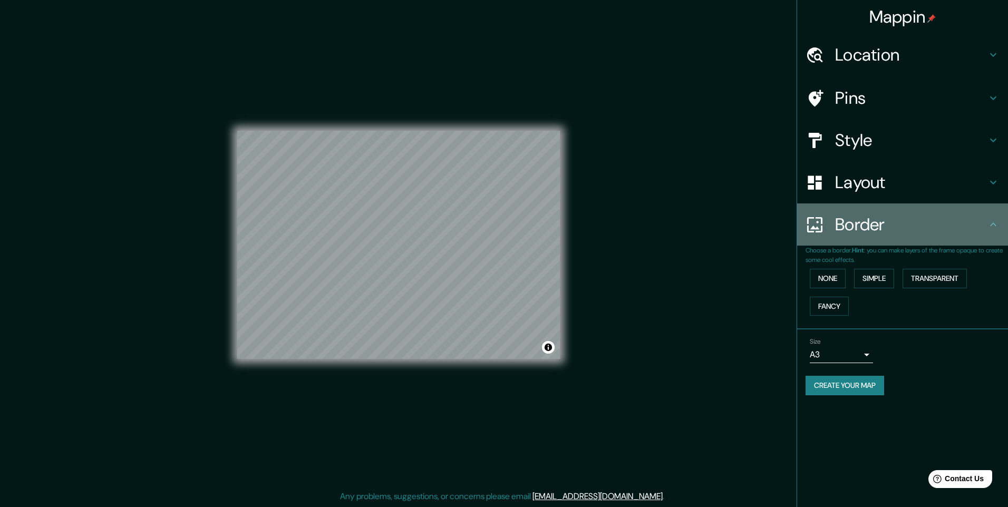
click at [835, 227] on h4 "Border" at bounding box center [911, 224] width 152 height 21
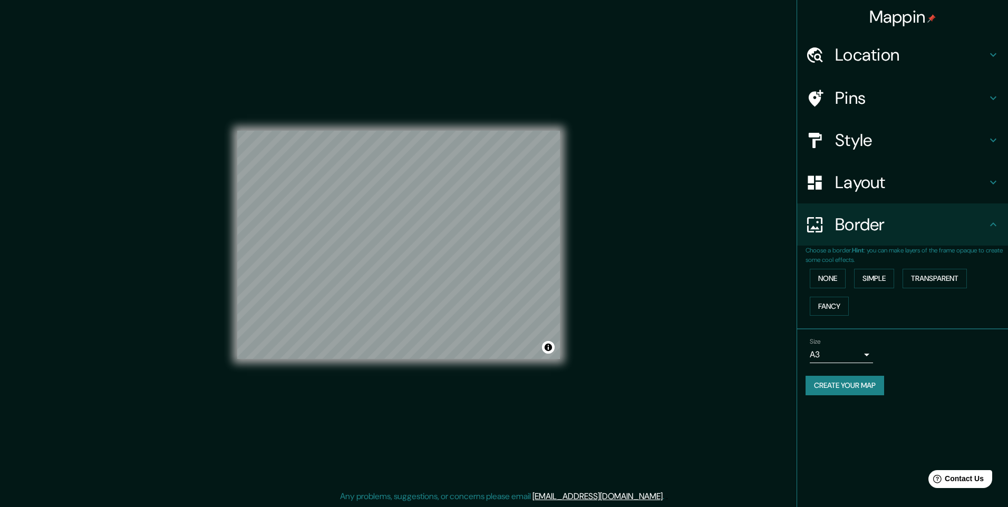
click at [845, 385] on button "Create your map" at bounding box center [845, 386] width 79 height 20
